Goal: Task Accomplishment & Management: Use online tool/utility

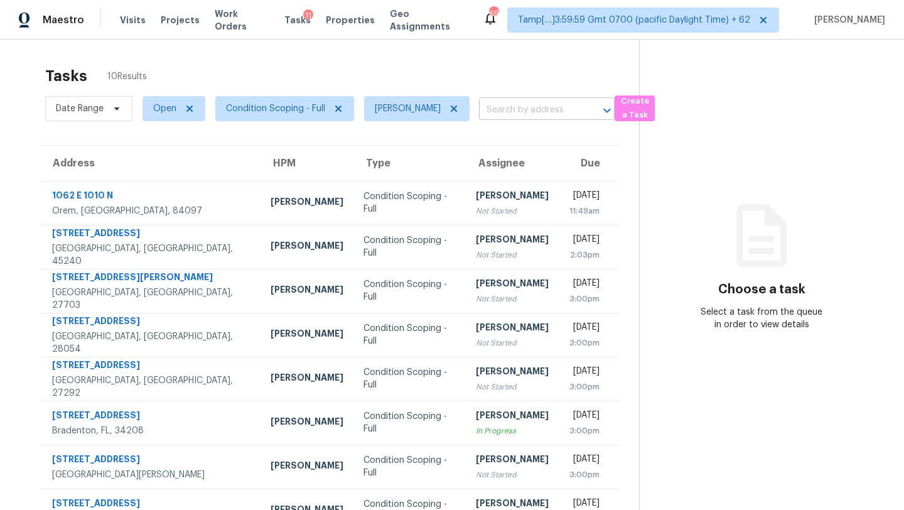
click at [485, 107] on input "text" at bounding box center [529, 109] width 100 height 19
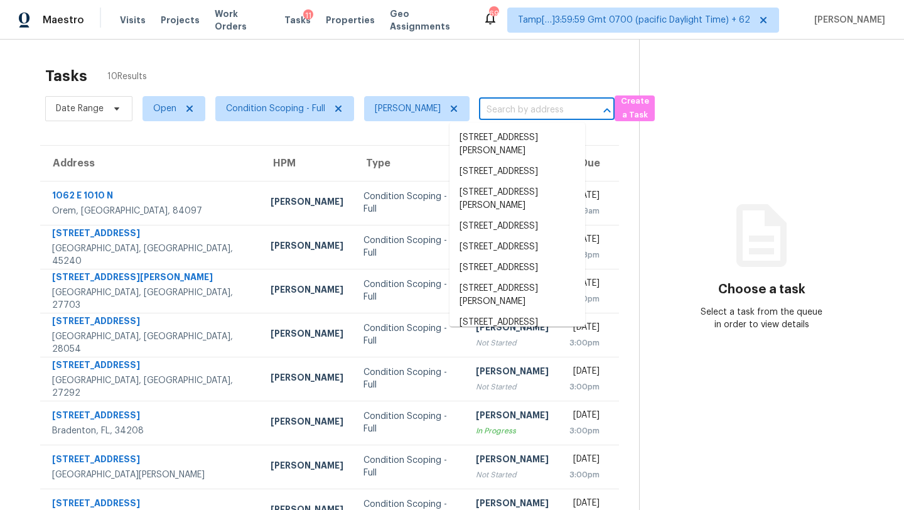
paste input "[STREET_ADDRESS][PERSON_NAME]"
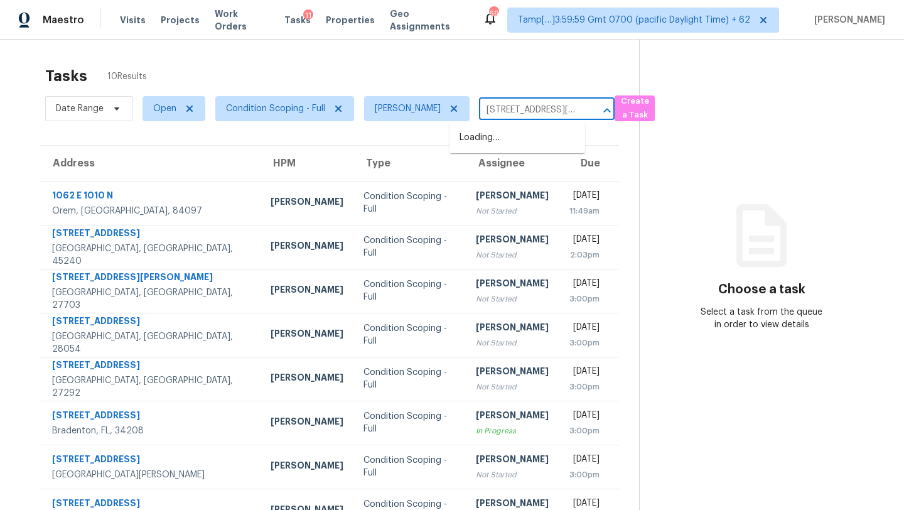
scroll to position [0, 105]
type input "[STREET_ADDRESS][PERSON_NAME]"
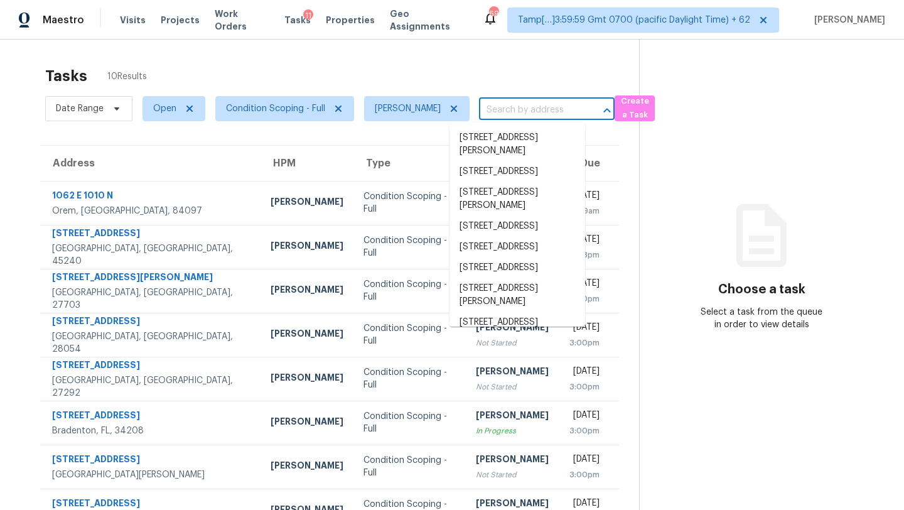
scroll to position [0, 0]
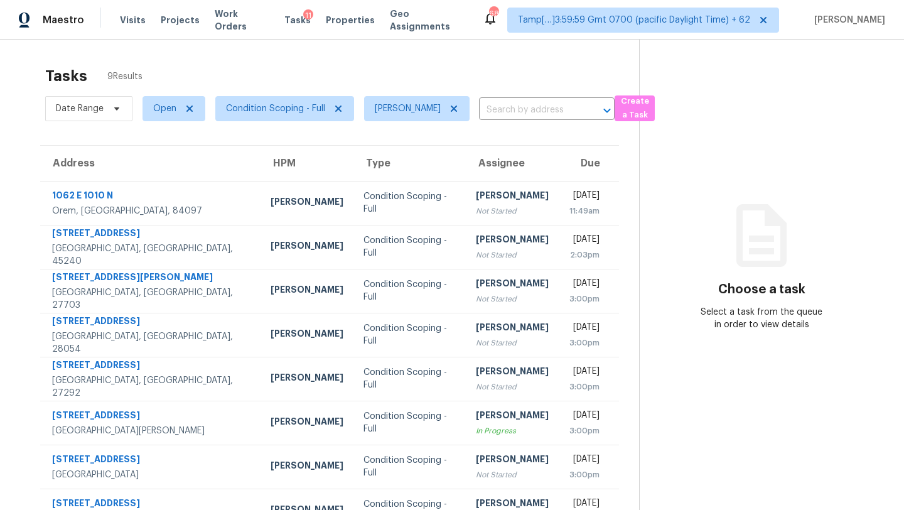
click at [408, 72] on div "Tasks 9 Results" at bounding box center [342, 76] width 594 height 33
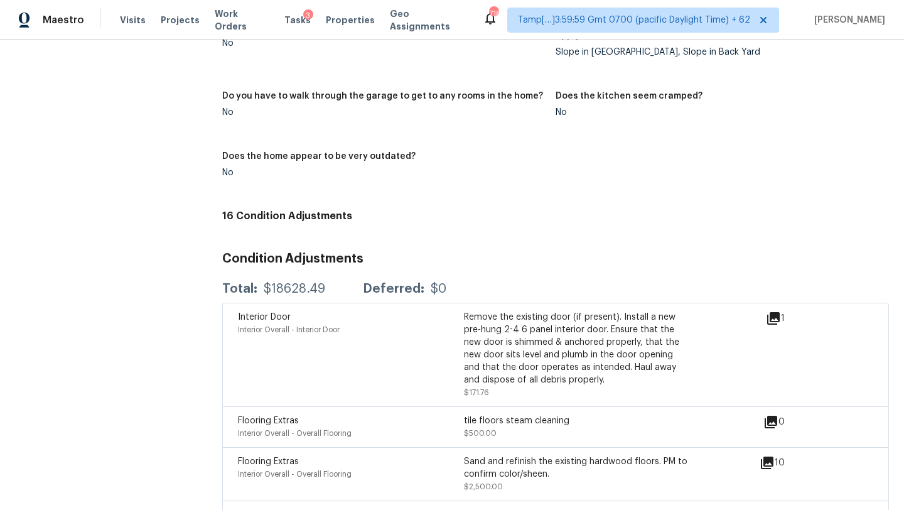
scroll to position [1556, 0]
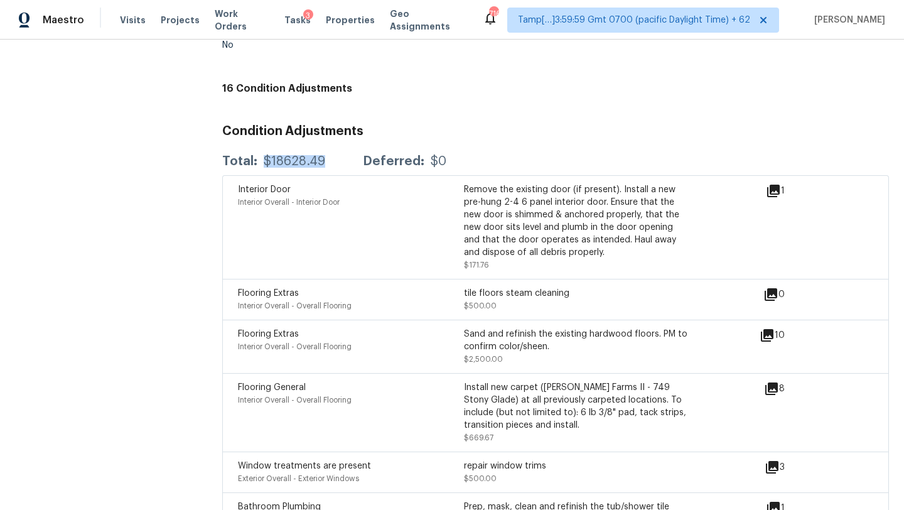
drag, startPoint x: 264, startPoint y: 151, endPoint x: 332, endPoint y: 152, distance: 68.4
click at [332, 155] on div "Total: $18628.49 Deferred: $0" at bounding box center [334, 161] width 224 height 13
copy div "$18628.49"
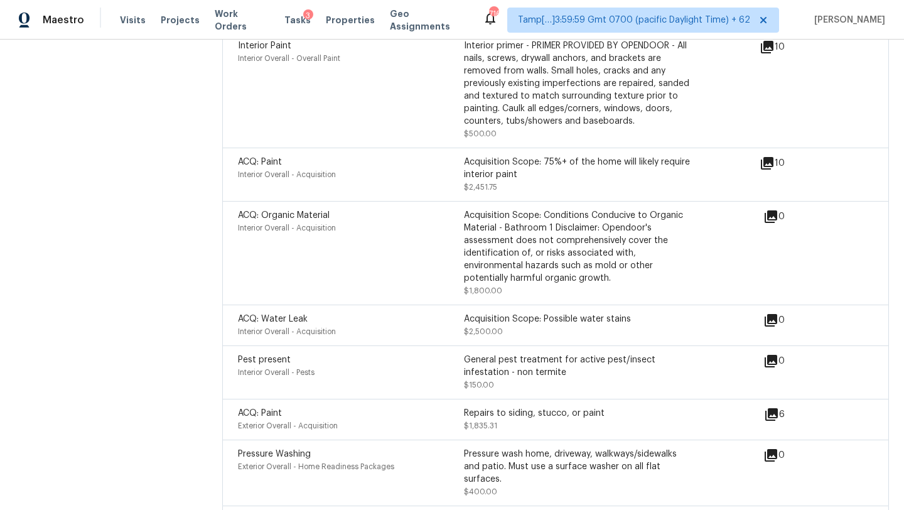
scroll to position [2271, 0]
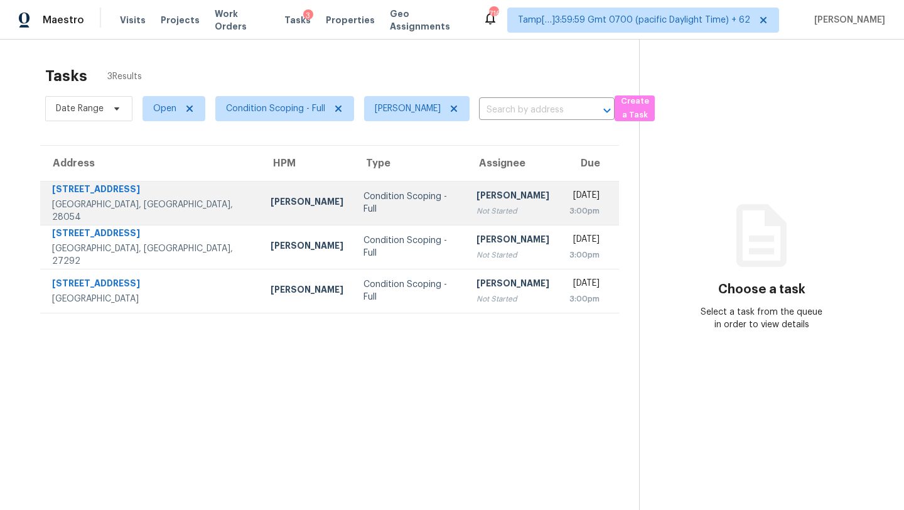
click at [476, 195] on div "[PERSON_NAME]" at bounding box center [512, 197] width 73 height 16
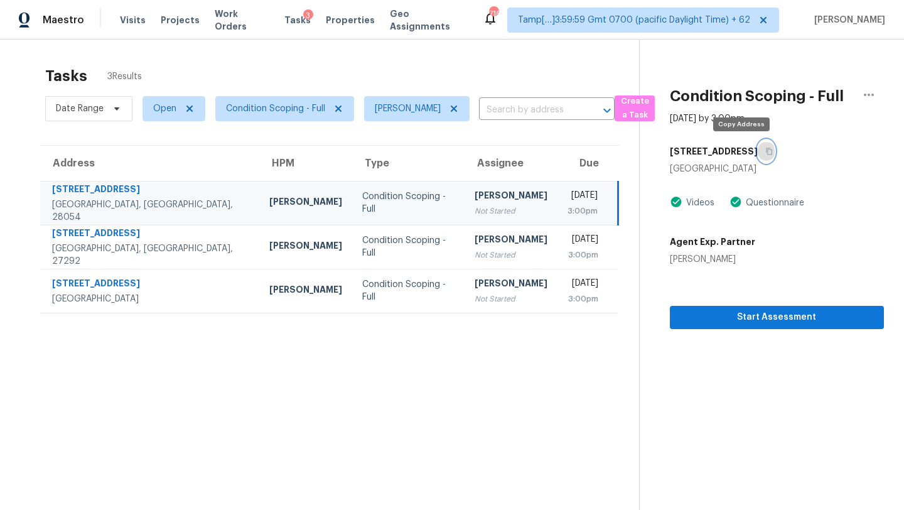
click at [757, 145] on button "button" at bounding box center [765, 151] width 17 height 23
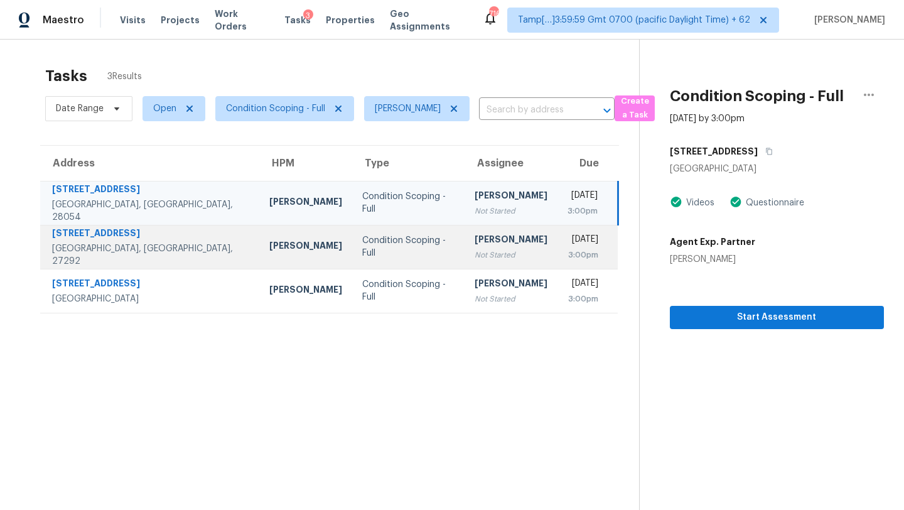
click at [567, 250] on div "3:00pm" at bounding box center [582, 254] width 31 height 13
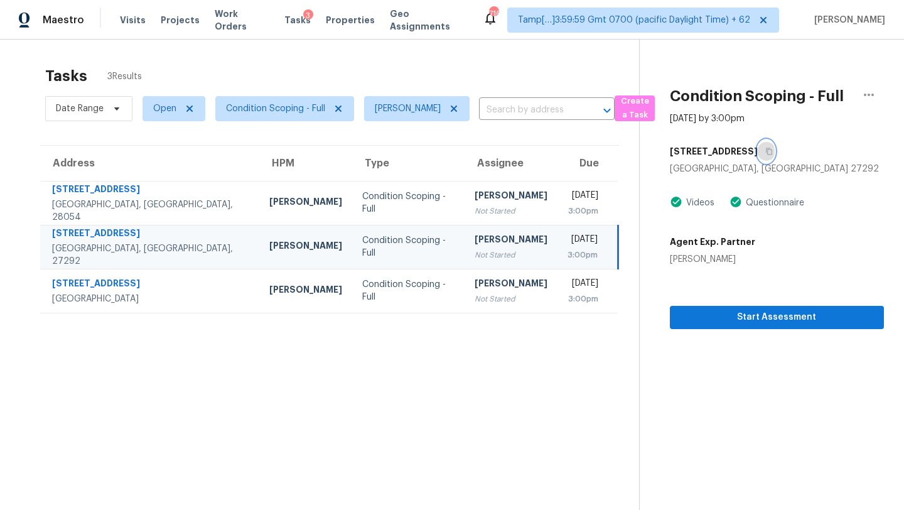
click at [765, 149] on icon "button" at bounding box center [769, 151] width 8 height 8
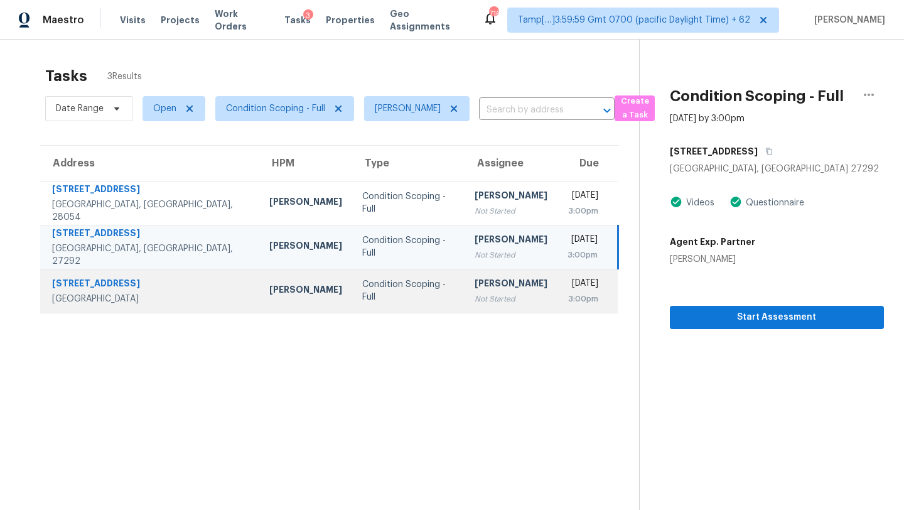
click at [567, 296] on div "3:00pm" at bounding box center [582, 298] width 31 height 13
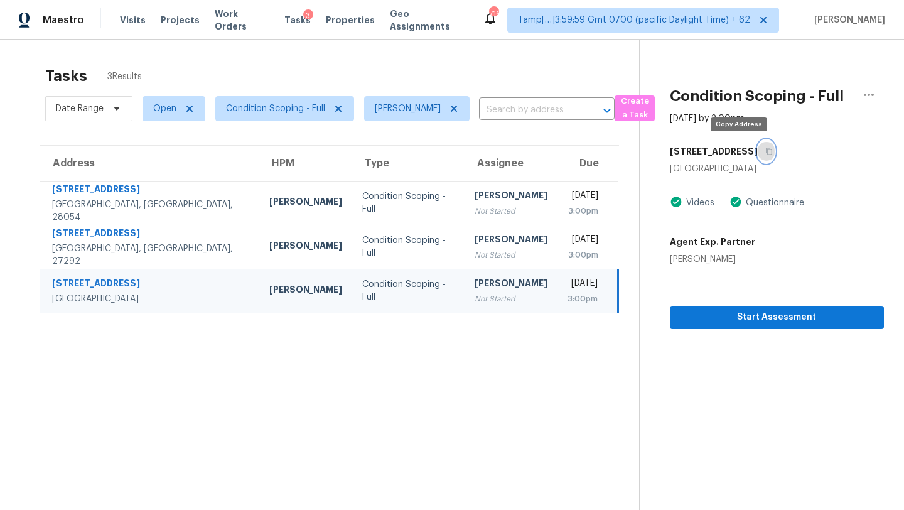
click at [765, 151] on icon "button" at bounding box center [769, 151] width 8 height 8
click at [476, 179] on th "Assignee" at bounding box center [510, 163] width 93 height 35
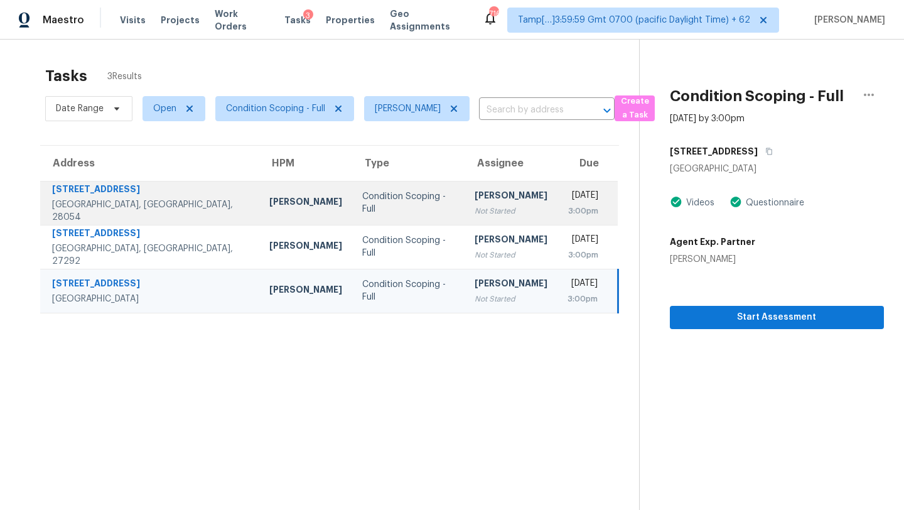
click at [476, 189] on td "[PERSON_NAME] Not Started" at bounding box center [510, 203] width 93 height 44
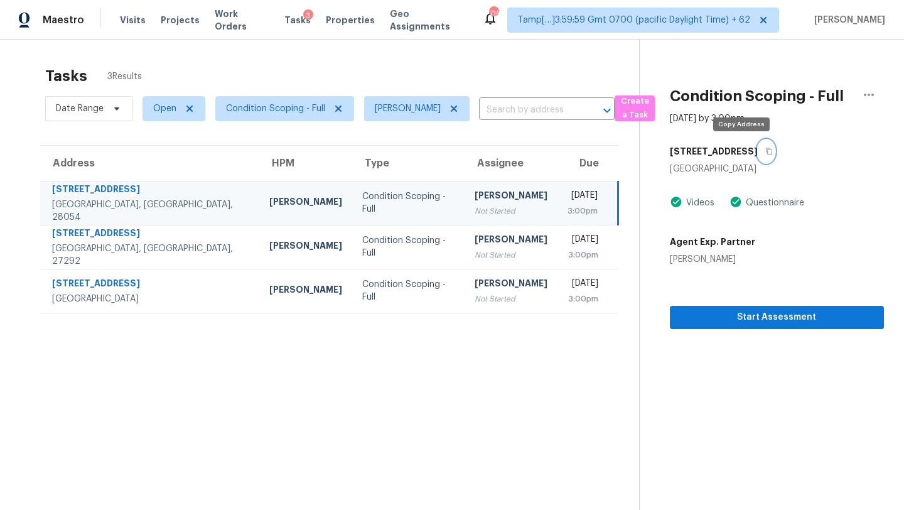
click at [766, 149] on icon "button" at bounding box center [769, 151] width 6 height 7
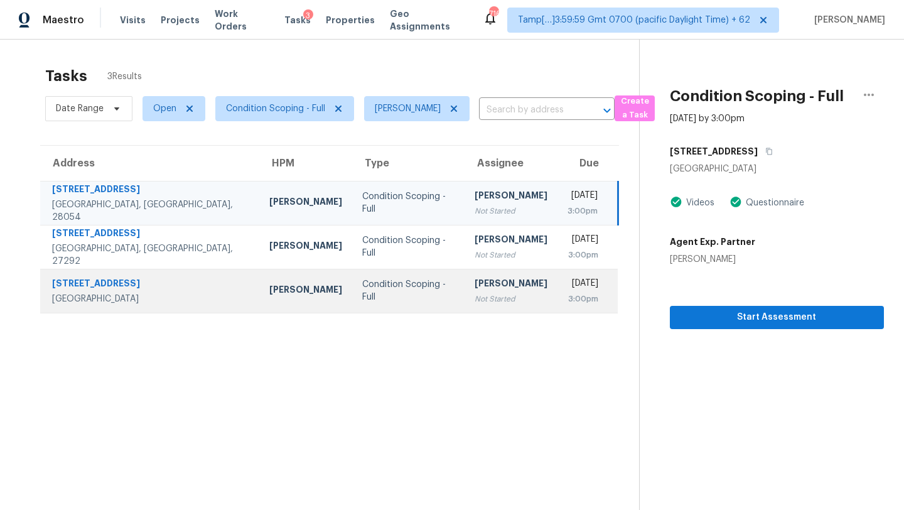
click at [466, 273] on td "[PERSON_NAME] Not Started" at bounding box center [510, 291] width 93 height 44
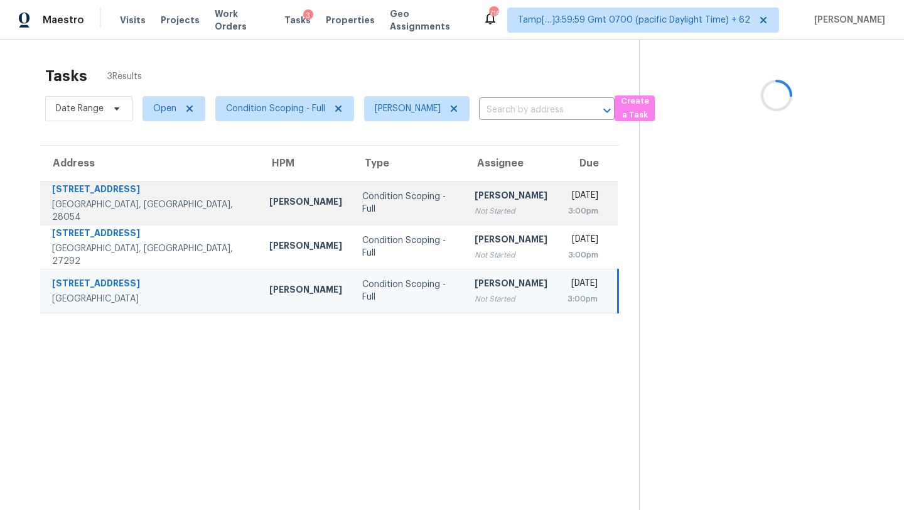
click at [557, 223] on td "[DATE] 3:00pm" at bounding box center [587, 203] width 61 height 44
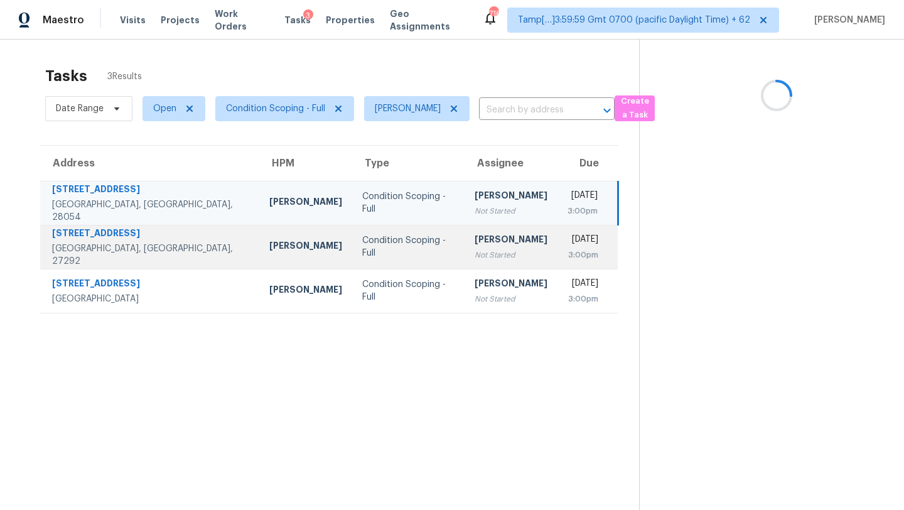
click at [567, 233] on div "[DATE]" at bounding box center [582, 241] width 31 height 16
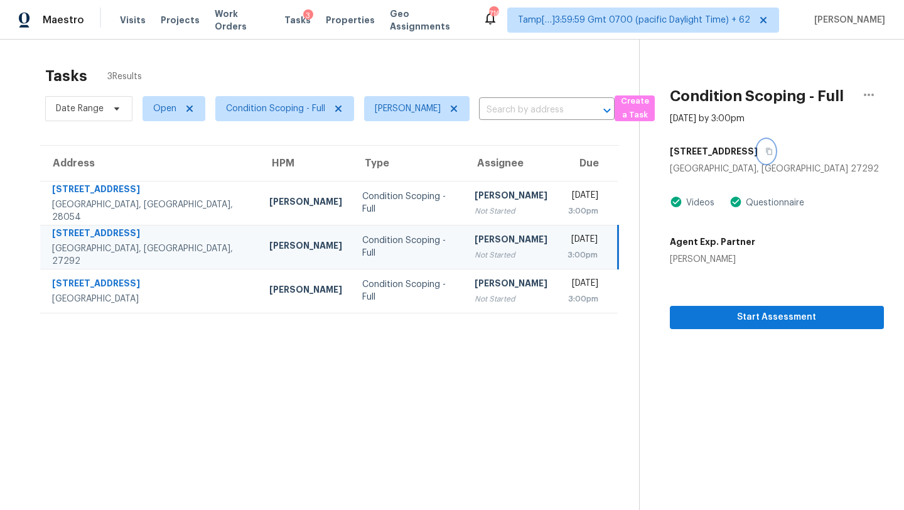
click at [757, 154] on button "button" at bounding box center [765, 151] width 17 height 23
